Goal: Information Seeking & Learning: Check status

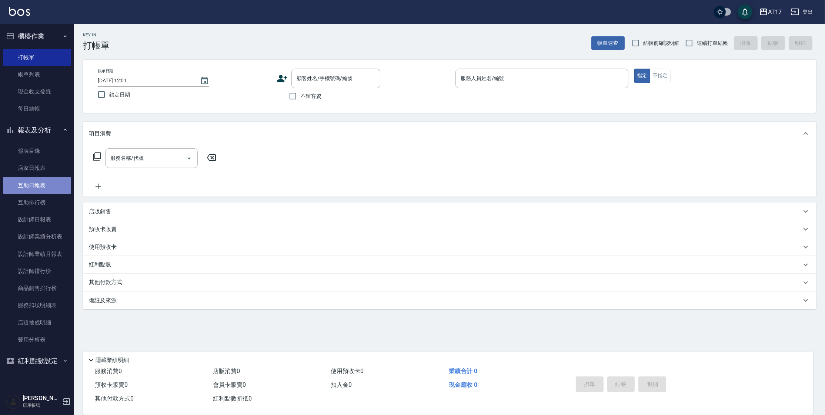
click at [43, 182] on link "互助日報表" at bounding box center [37, 185] width 68 height 17
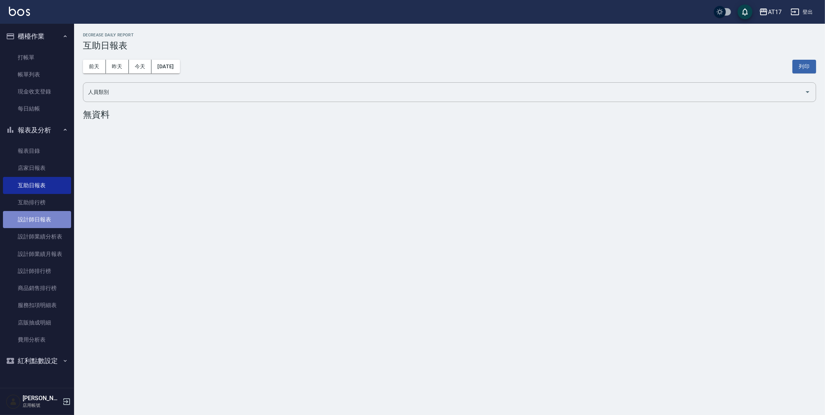
click at [47, 221] on link "設計師日報表" at bounding box center [37, 219] width 68 height 17
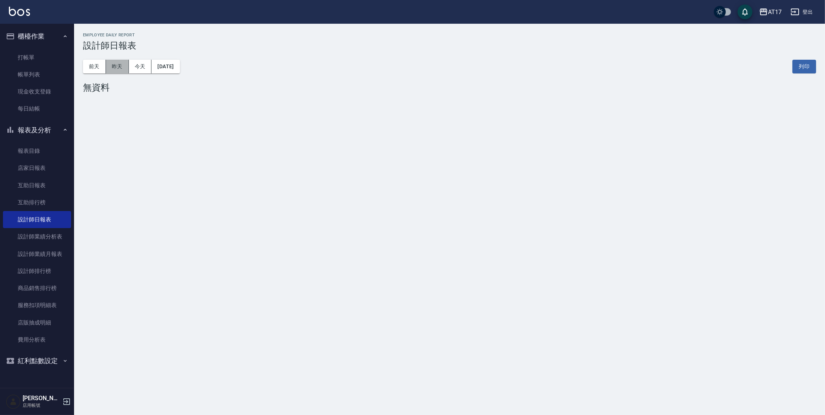
click at [122, 65] on button "昨天" at bounding box center [117, 67] width 23 height 14
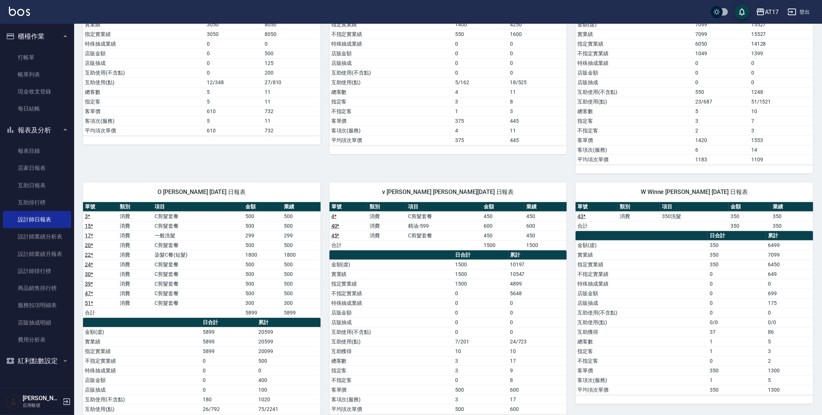
scroll to position [486, 0]
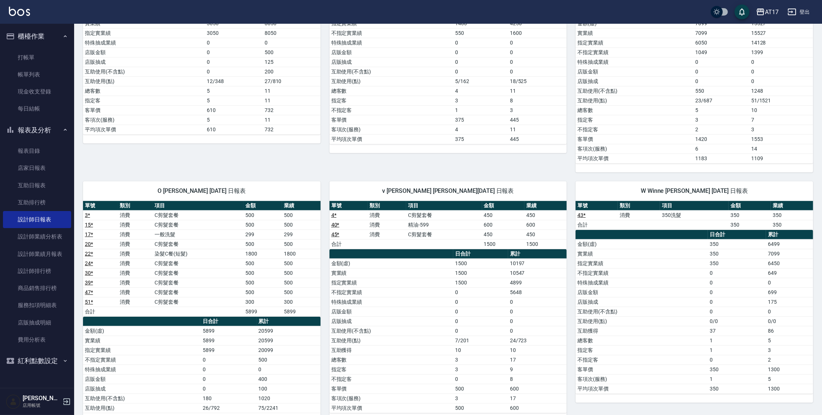
click at [773, 153] on td "1109" at bounding box center [781, 158] width 64 height 10
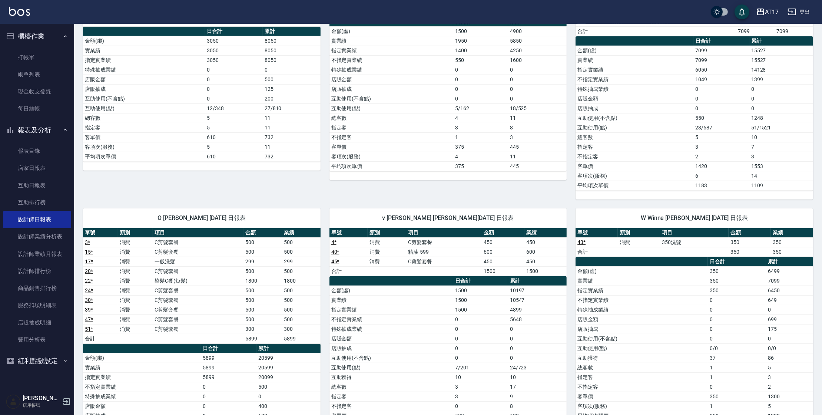
scroll to position [556, 0]
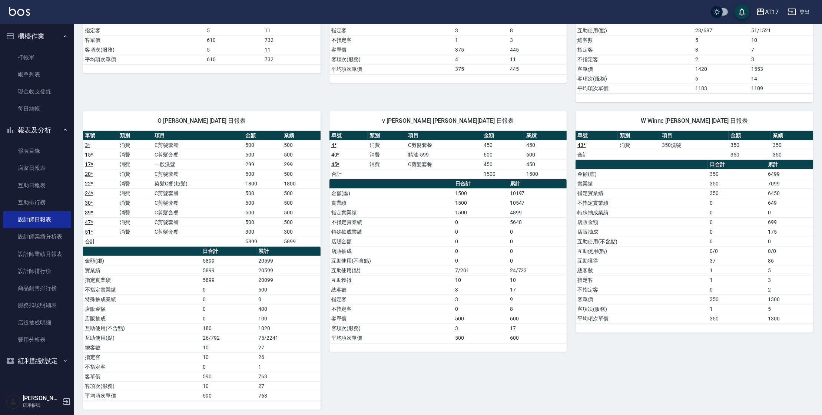
drag, startPoint x: 273, startPoint y: 353, endPoint x: 274, endPoint y: 359, distance: 6.0
click at [273, 355] on td "26" at bounding box center [289, 357] width 64 height 10
drag, startPoint x: 273, startPoint y: 357, endPoint x: 251, endPoint y: 341, distance: 26.8
click at [251, 342] on tbody "金額(虛) 5899 20599 實業績 5899 20599 指定實業績 5899 20099 不指定實業績 0 500 特殊抽成業績 0 0 店販金額 0…" at bounding box center [201, 328] width 237 height 144
click at [250, 342] on td "10" at bounding box center [229, 347] width 56 height 10
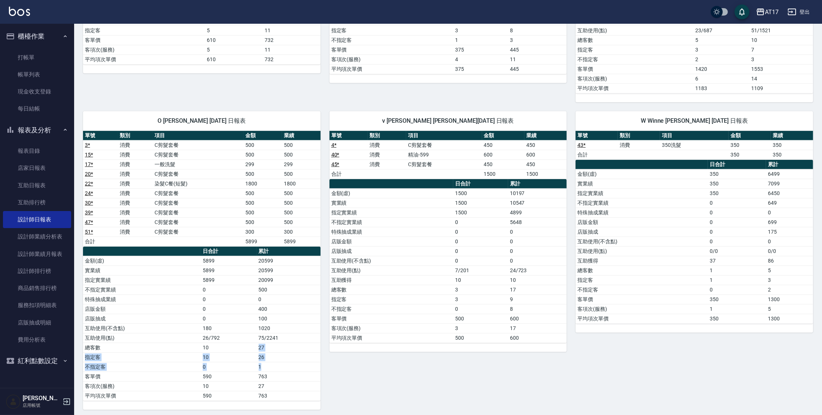
drag, startPoint x: 252, startPoint y: 341, endPoint x: 285, endPoint y: 360, distance: 37.5
click at [284, 360] on tbody "金額(虛) 5899 20599 實業績 5899 20599 指定實業績 5899 20099 不指定實業績 0 500 特殊抽成業績 0 0 店販金額 0…" at bounding box center [201, 328] width 237 height 144
click at [286, 362] on td "1" at bounding box center [289, 367] width 64 height 10
drag, startPoint x: 285, startPoint y: 360, endPoint x: 256, endPoint y: 346, distance: 32.5
click at [255, 347] on tbody "金額(虛) 5899 20599 實業績 5899 20599 指定實業績 5899 20099 不指定實業績 0 500 特殊抽成業績 0 0 店販金額 0…" at bounding box center [201, 328] width 237 height 144
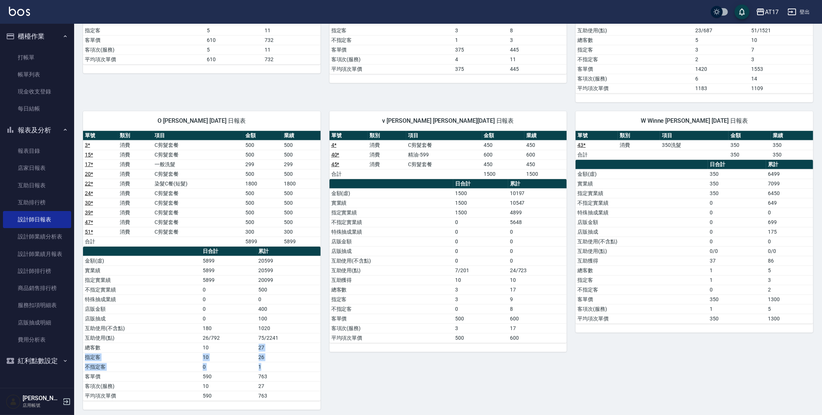
click at [256, 346] on td "10" at bounding box center [229, 347] width 56 height 10
drag, startPoint x: 256, startPoint y: 346, endPoint x: 270, endPoint y: 366, distance: 24.7
click at [270, 366] on tbody "金額(虛) 5899 20599 實業績 5899 20599 指定實業績 5899 20099 不指定實業績 0 500 特殊抽成業績 0 0 店販金額 0…" at bounding box center [201, 328] width 237 height 144
click at [270, 366] on td "1" at bounding box center [289, 367] width 64 height 10
